Goal: Find specific page/section: Find specific page/section

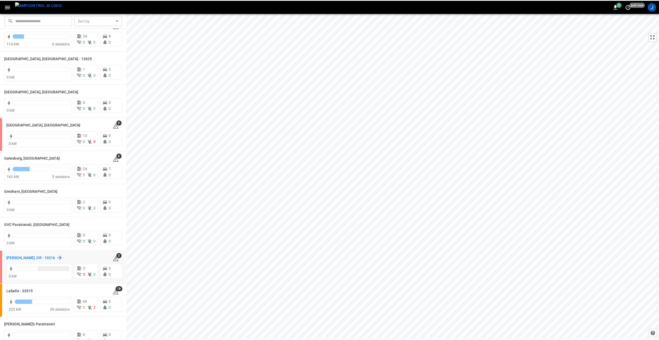
scroll to position [53, 0]
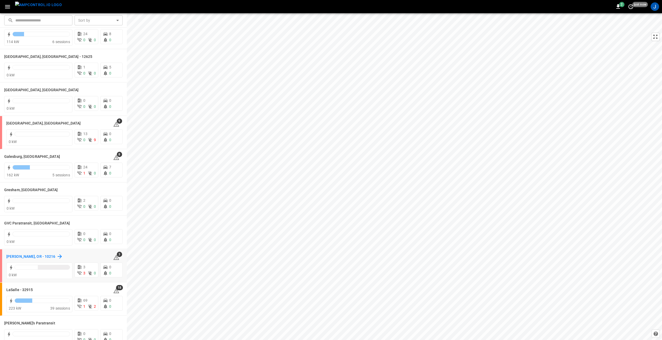
click at [25, 255] on h6 "[PERSON_NAME], OR - 10216" at bounding box center [30, 257] width 49 height 6
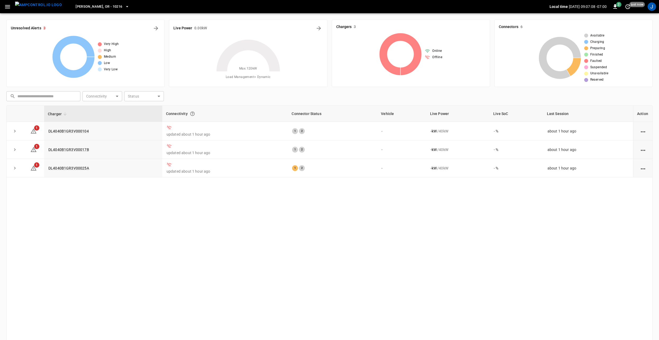
drag, startPoint x: 154, startPoint y: 285, endPoint x: 155, endPoint y: 274, distance: 11.4
click at [154, 283] on div "Charger Connectivity Connector Status Vehicle Live Power Live SoC Last Session …" at bounding box center [329, 224] width 646 height 238
